Goal: Task Accomplishment & Management: Use online tool/utility

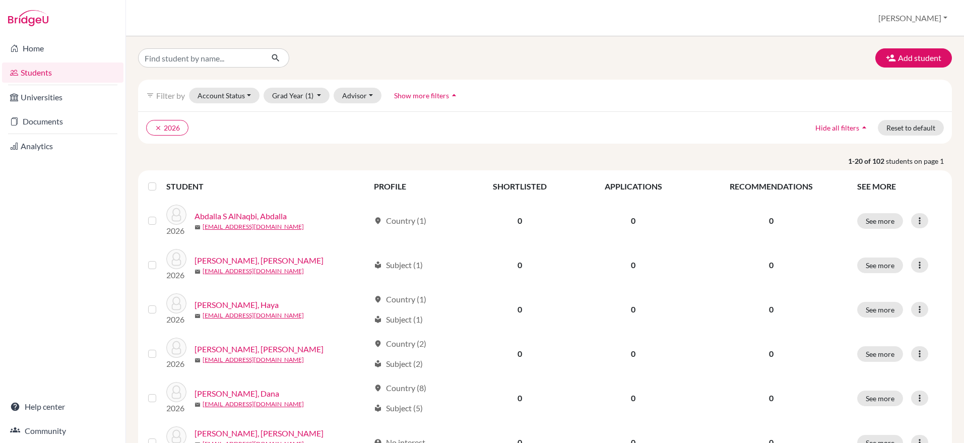
click at [160, 180] on label at bounding box center [160, 180] width 0 height 0
click at [0, 0] on input "checkbox" at bounding box center [0, 0] width 0 height 0
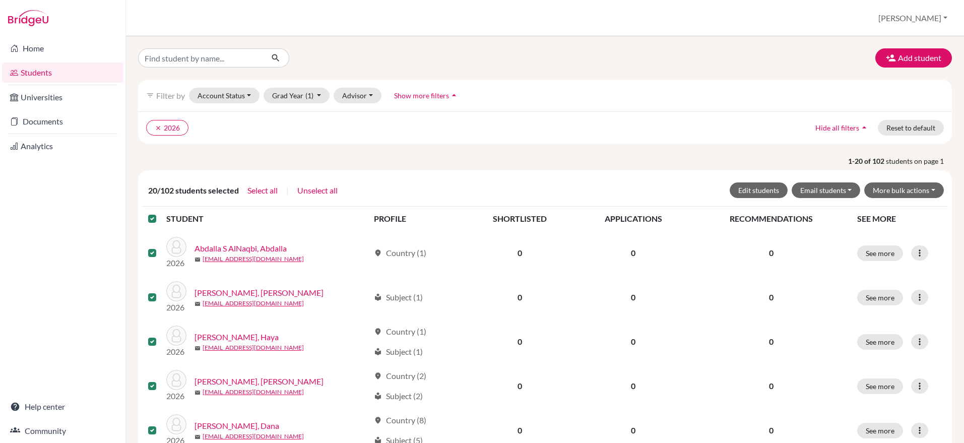
click at [160, 213] on label at bounding box center [160, 213] width 0 height 0
click at [0, 0] on input "checkbox" at bounding box center [0, 0] width 0 height 0
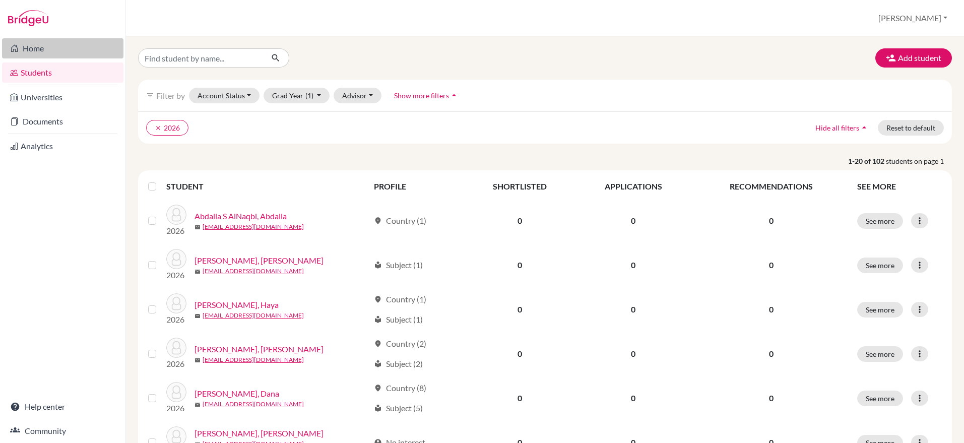
click at [43, 47] on link "Home" at bounding box center [63, 48] width 122 height 20
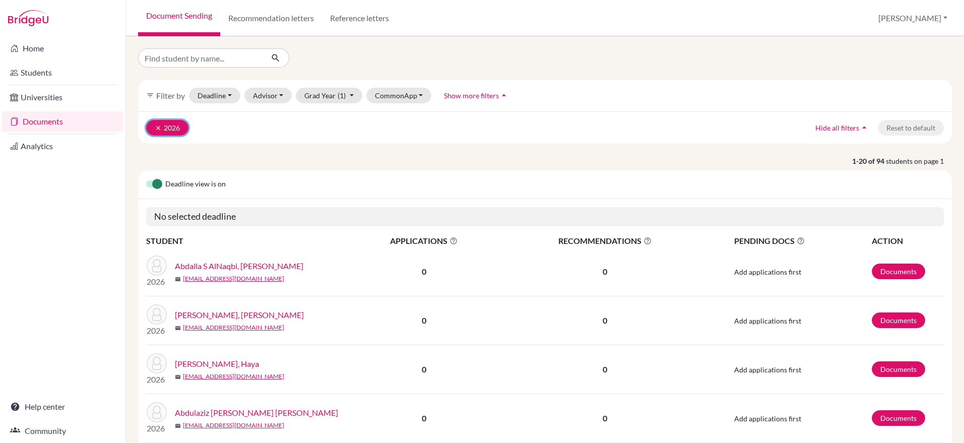
click at [157, 125] on icon "clear" at bounding box center [158, 128] width 7 height 7
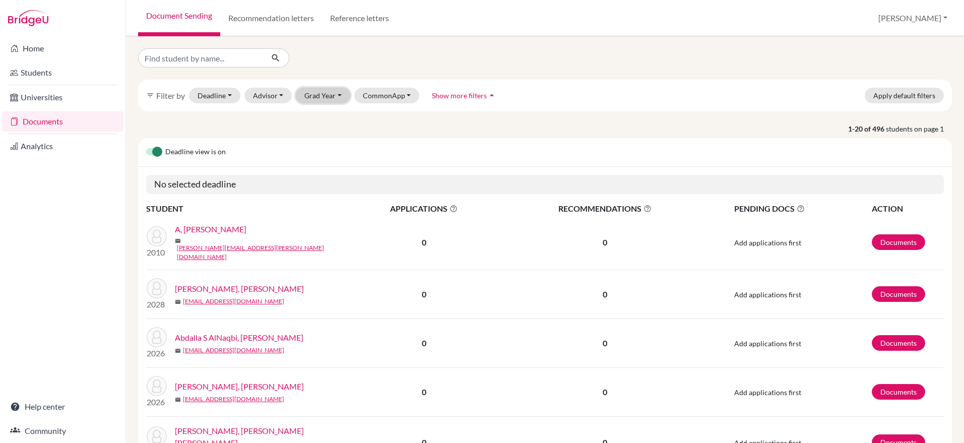
click at [309, 97] on button "Grad Year" at bounding box center [323, 96] width 54 height 16
click at [309, 165] on span "2025" at bounding box center [318, 165] width 18 height 12
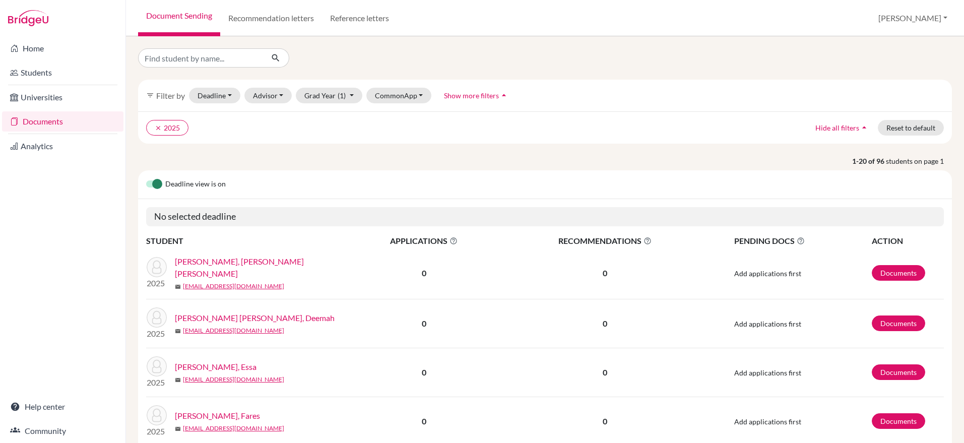
click at [317, 60] on div at bounding box center [269, 57] width 276 height 19
